Goal: Task Accomplishment & Management: Use online tool/utility

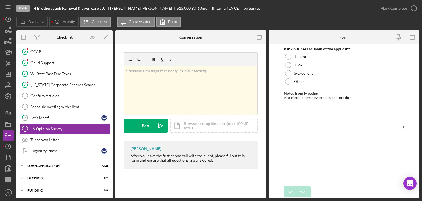
scroll to position [95, 0]
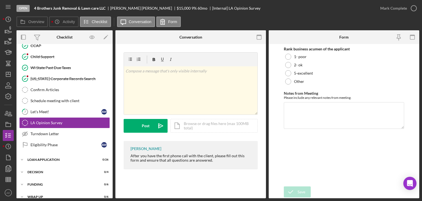
click at [131, 39] on div at bounding box center [140, 37] width 50 height 14
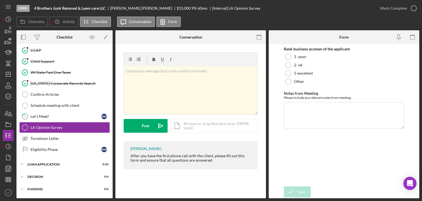
scroll to position [95, 0]
